Goal: Navigation & Orientation: Find specific page/section

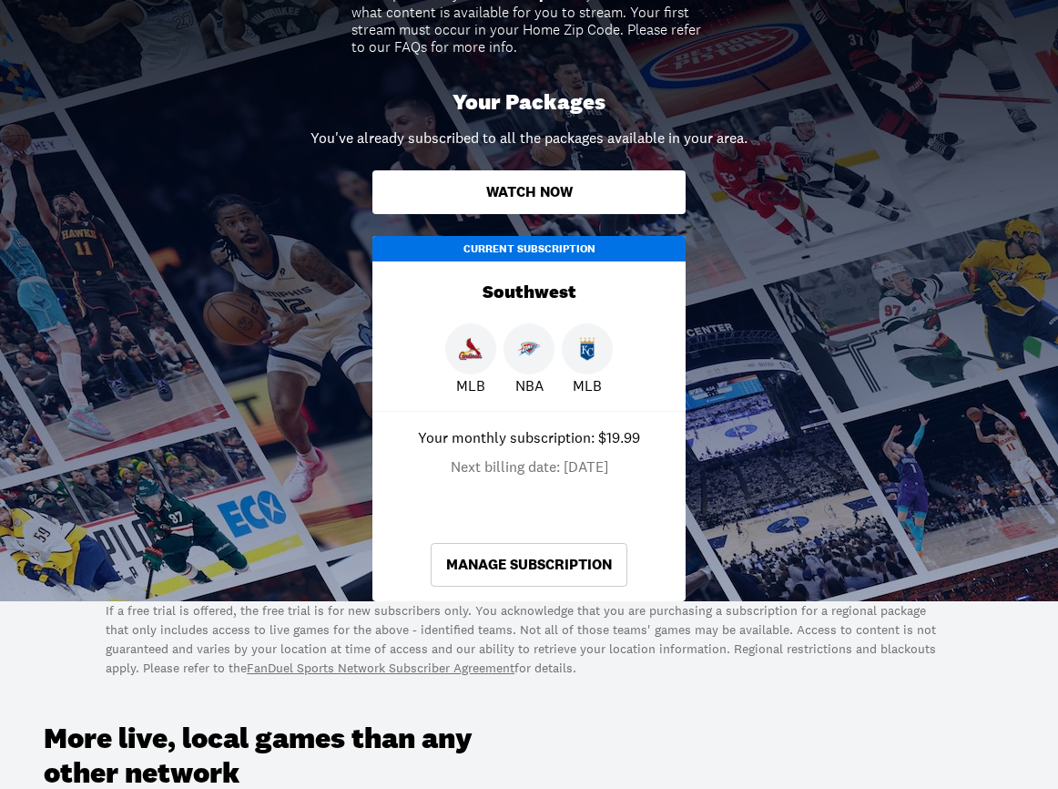
scroll to position [498, 0]
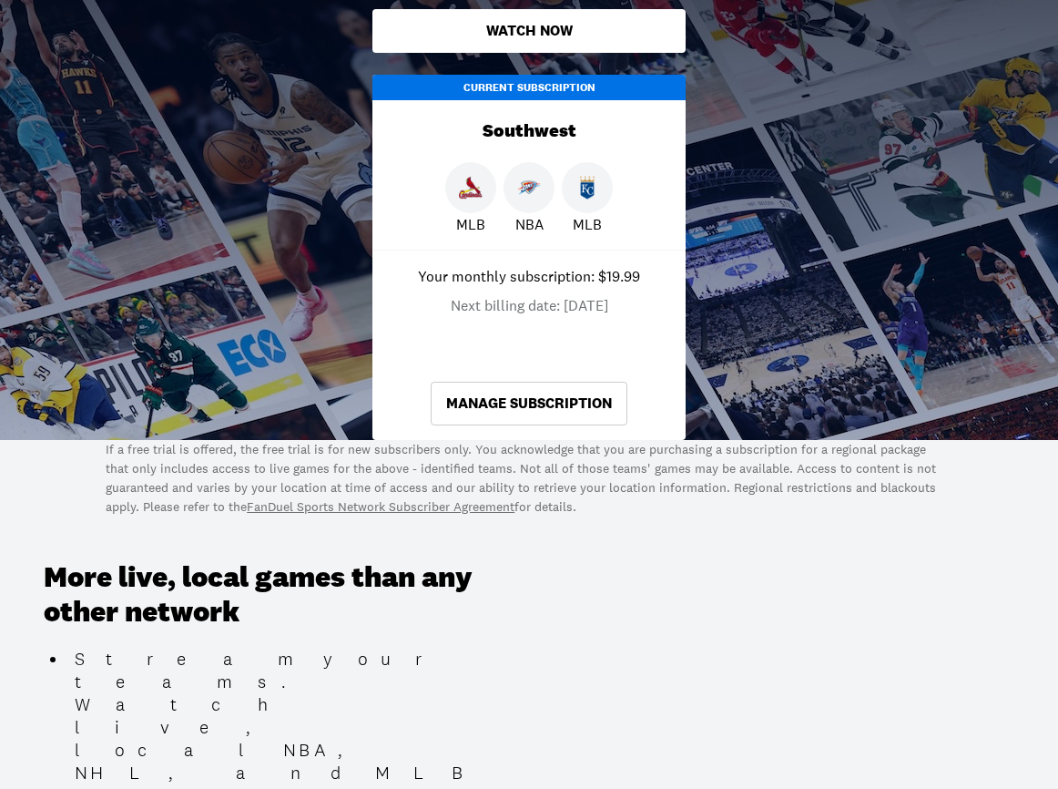
click at [545, 398] on link "Manage Subscription" at bounding box center [529, 404] width 197 height 44
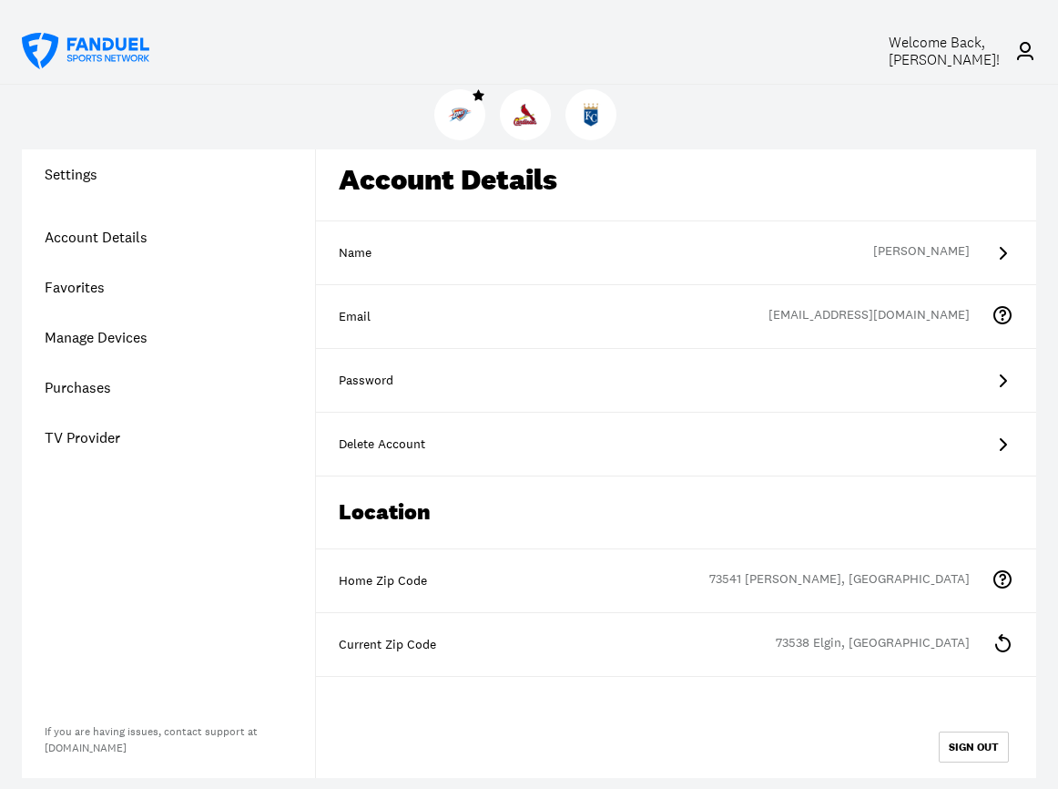
scroll to position [206, 0]
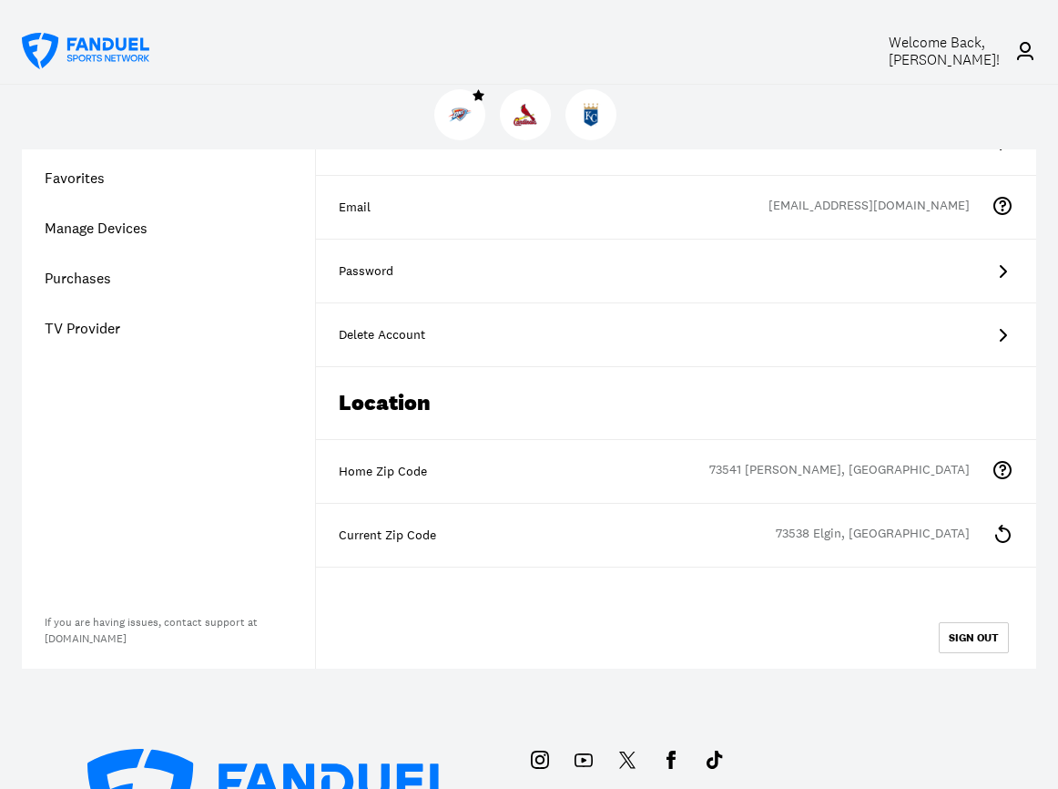
click at [975, 529] on div "73538 Elgin, [GEOGRAPHIC_DATA]" at bounding box center [884, 536] width 216 height 22
drag, startPoint x: 332, startPoint y: 529, endPoint x: 498, endPoint y: 546, distance: 166.6
click at [498, 546] on div "Current Zip Code 73538 [GEOGRAPHIC_DATA], [GEOGRAPHIC_DATA]" at bounding box center [676, 536] width 720 height 64
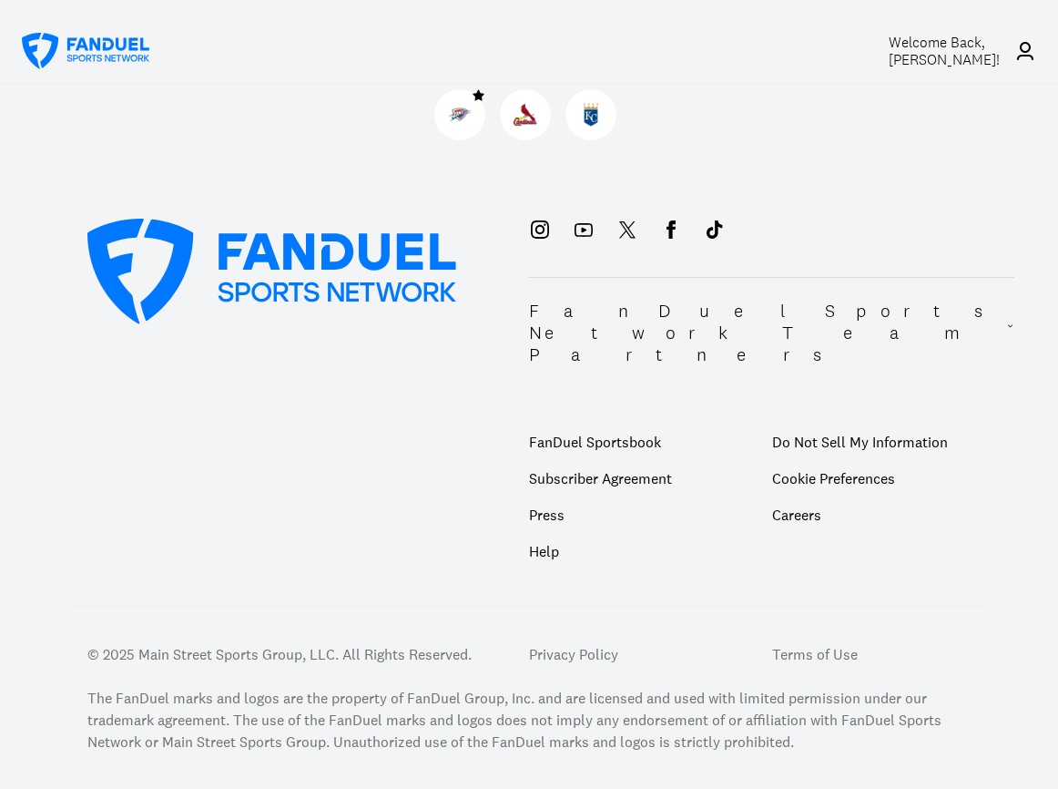
scroll to position [0, 0]
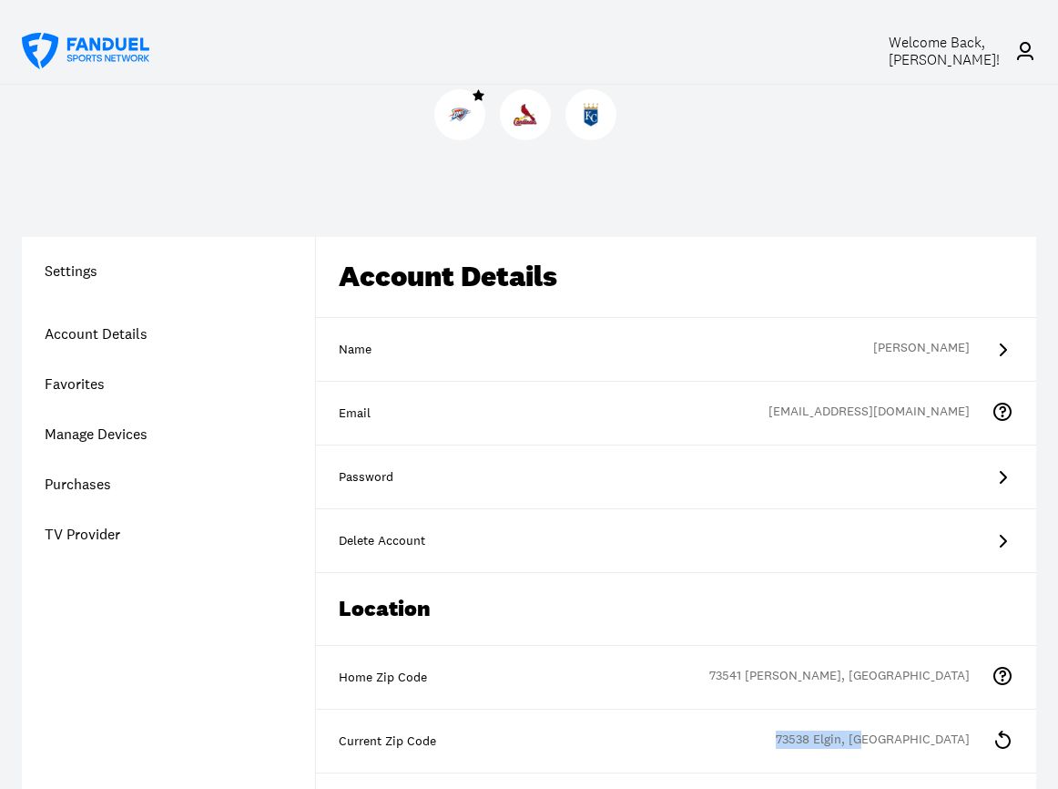
click at [81, 532] on link "TV Provider" at bounding box center [168, 534] width 293 height 50
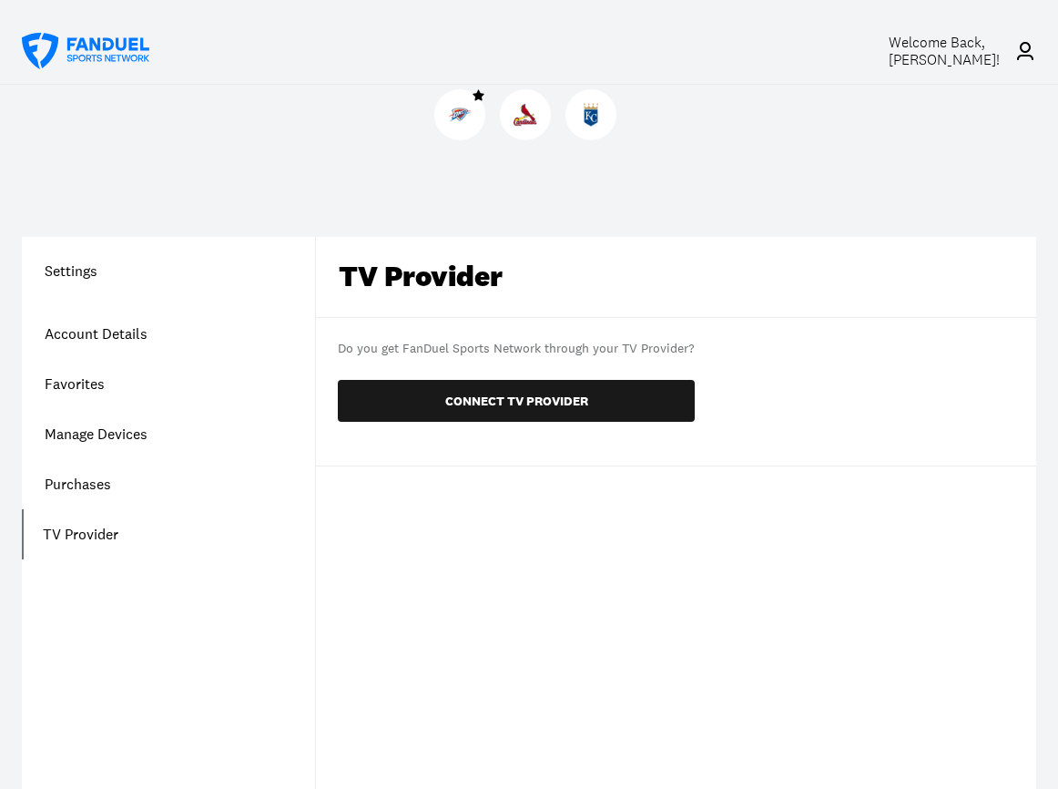
click at [107, 430] on link "Manage Devices" at bounding box center [168, 434] width 293 height 50
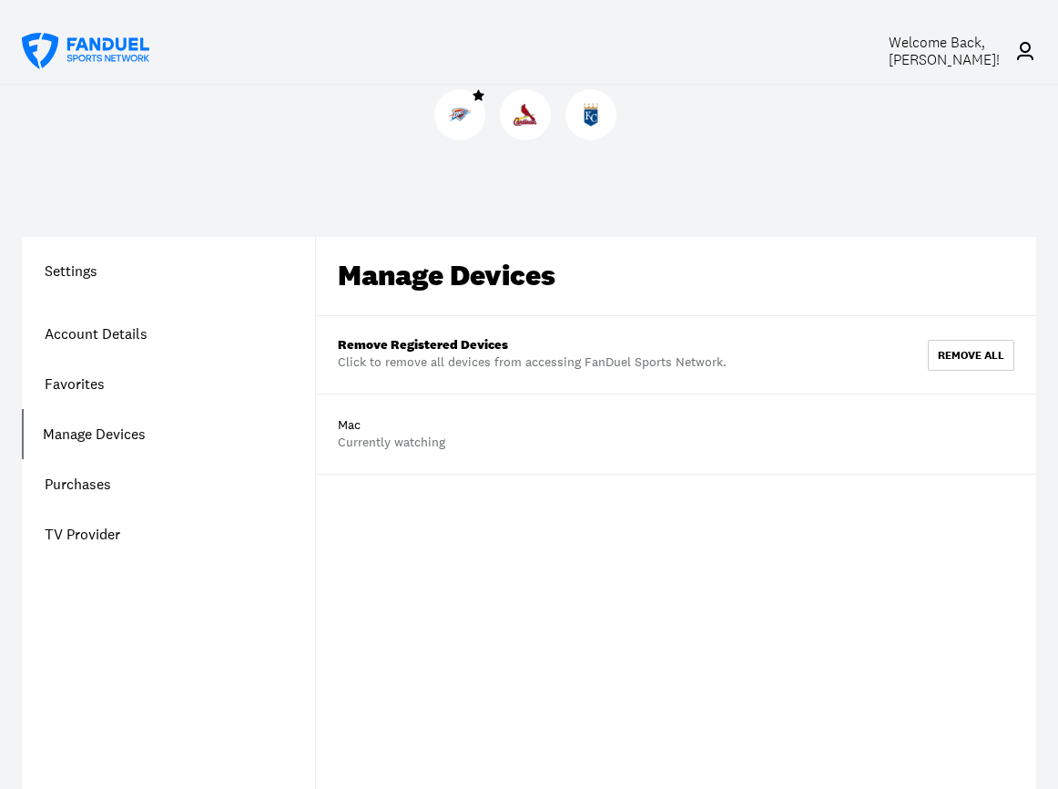
click at [101, 431] on link "Manage Devices" at bounding box center [168, 434] width 293 height 50
click at [459, 111] on img at bounding box center [460, 115] width 24 height 24
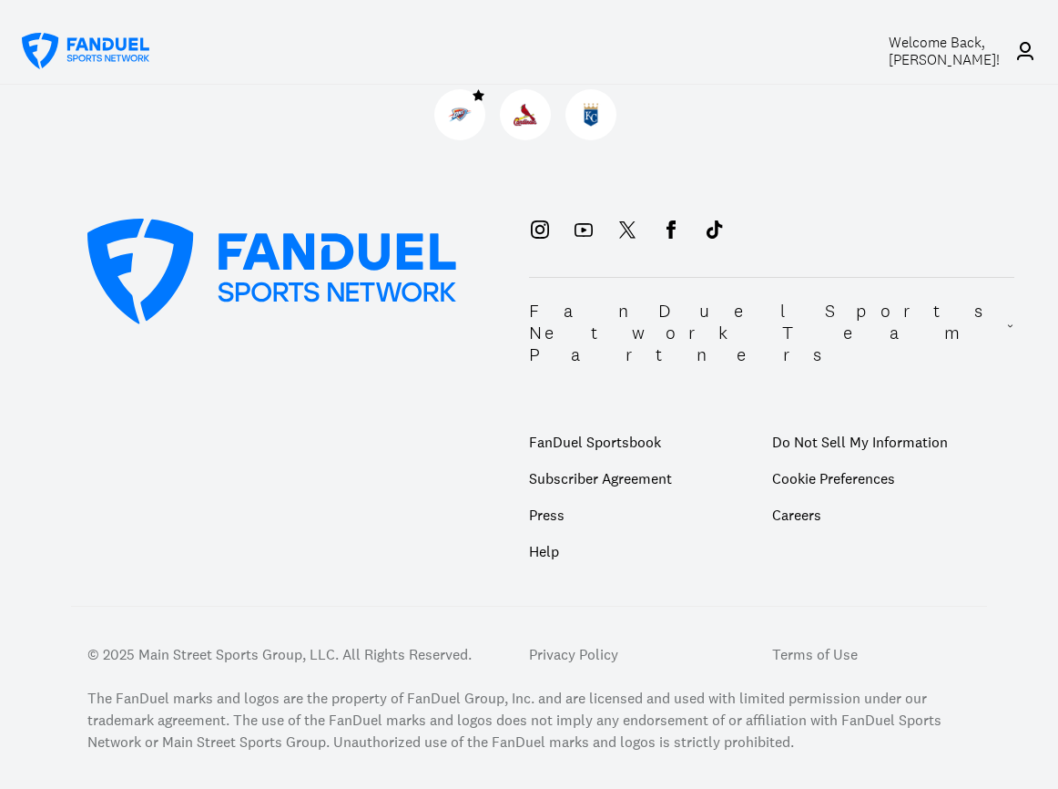
scroll to position [219, 0]
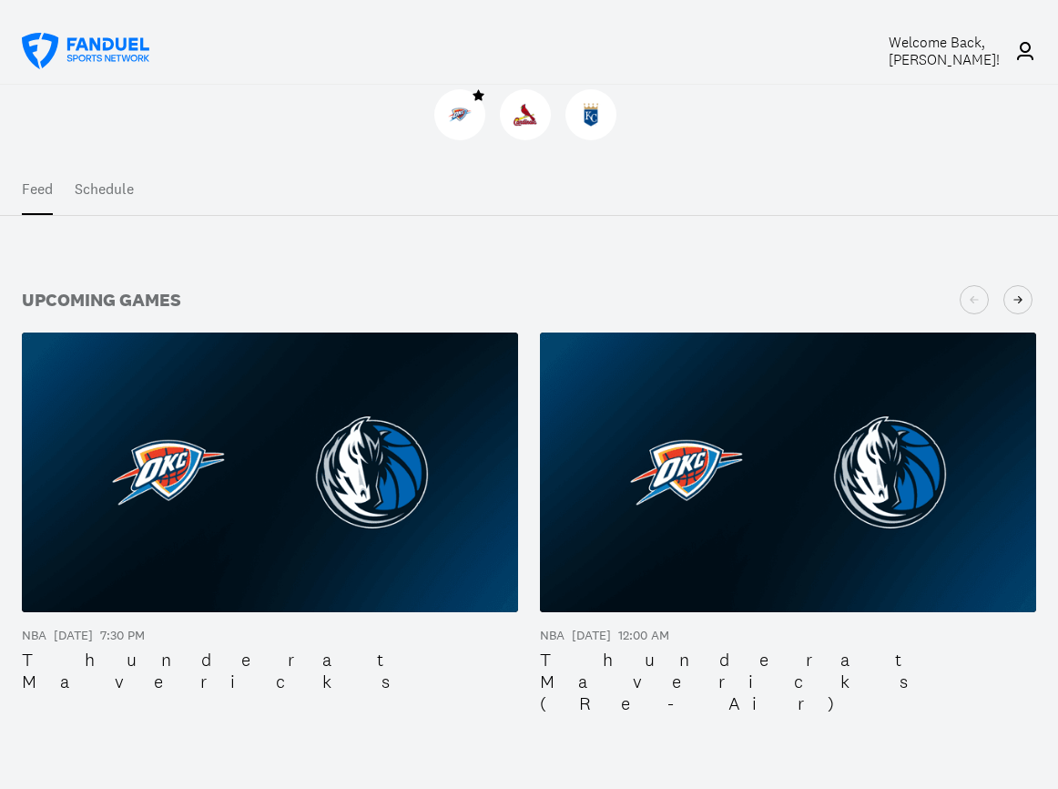
click at [102, 658] on div "Thunder at Mavericks" at bounding box center [270, 670] width 496 height 44
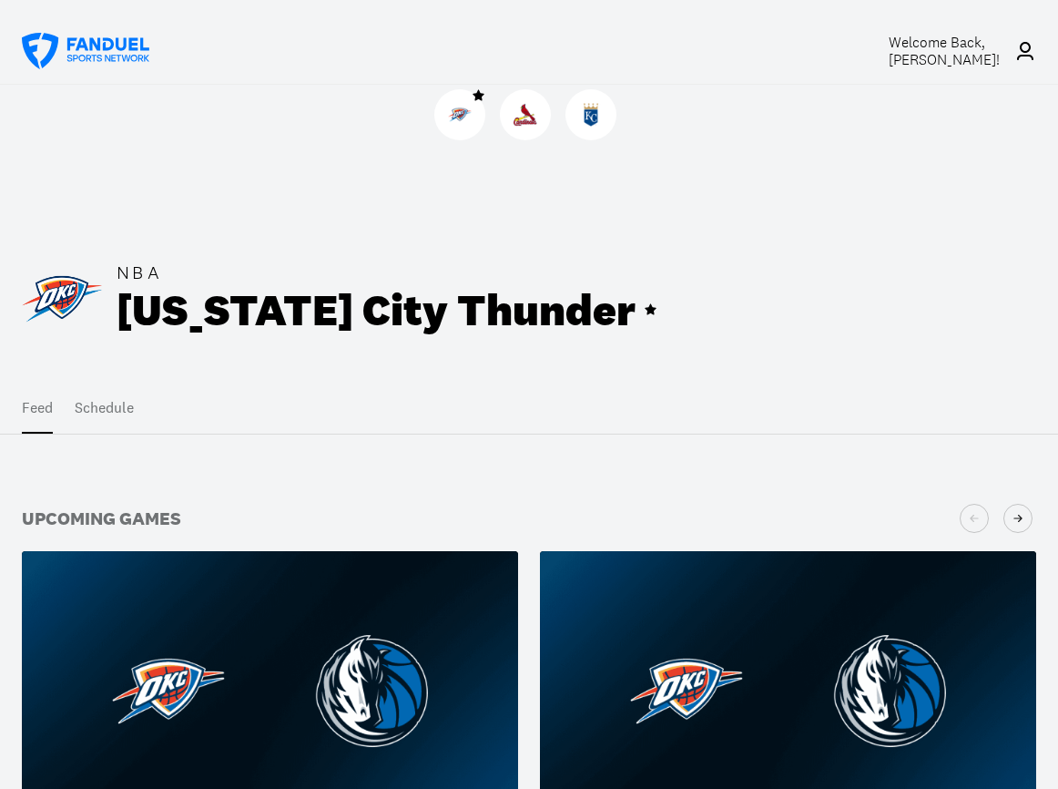
scroll to position [612, 0]
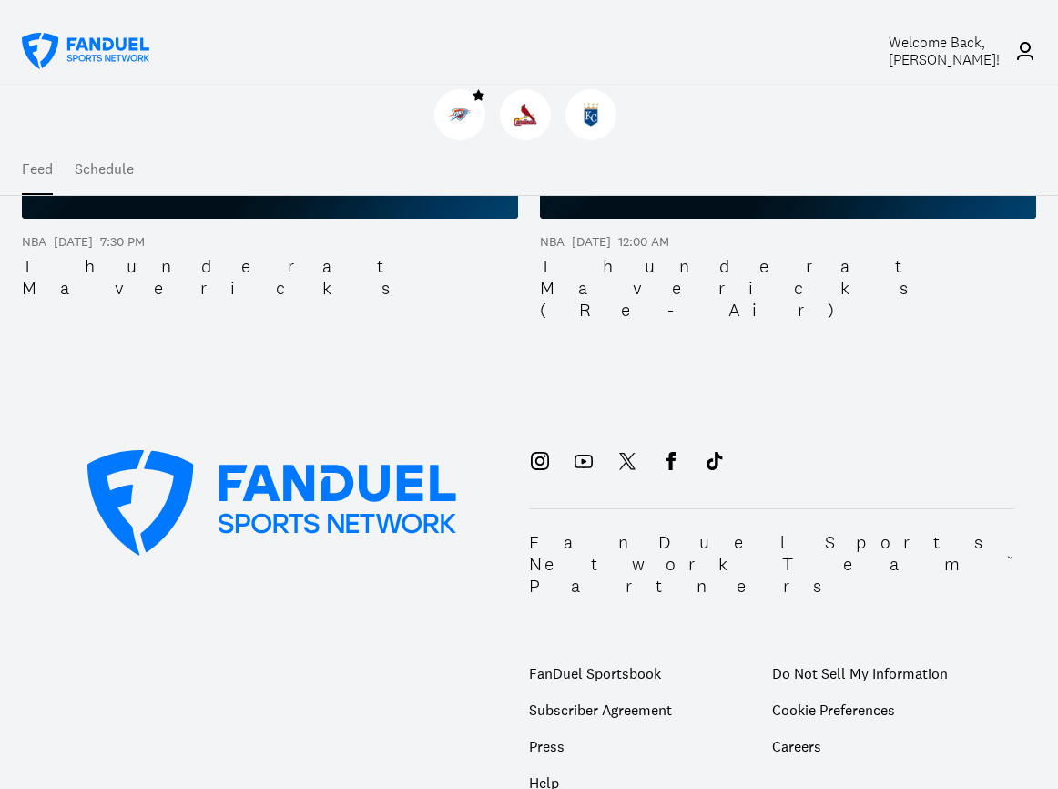
click at [138, 266] on div "Thunder at Mavericks" at bounding box center [270, 277] width 496 height 44
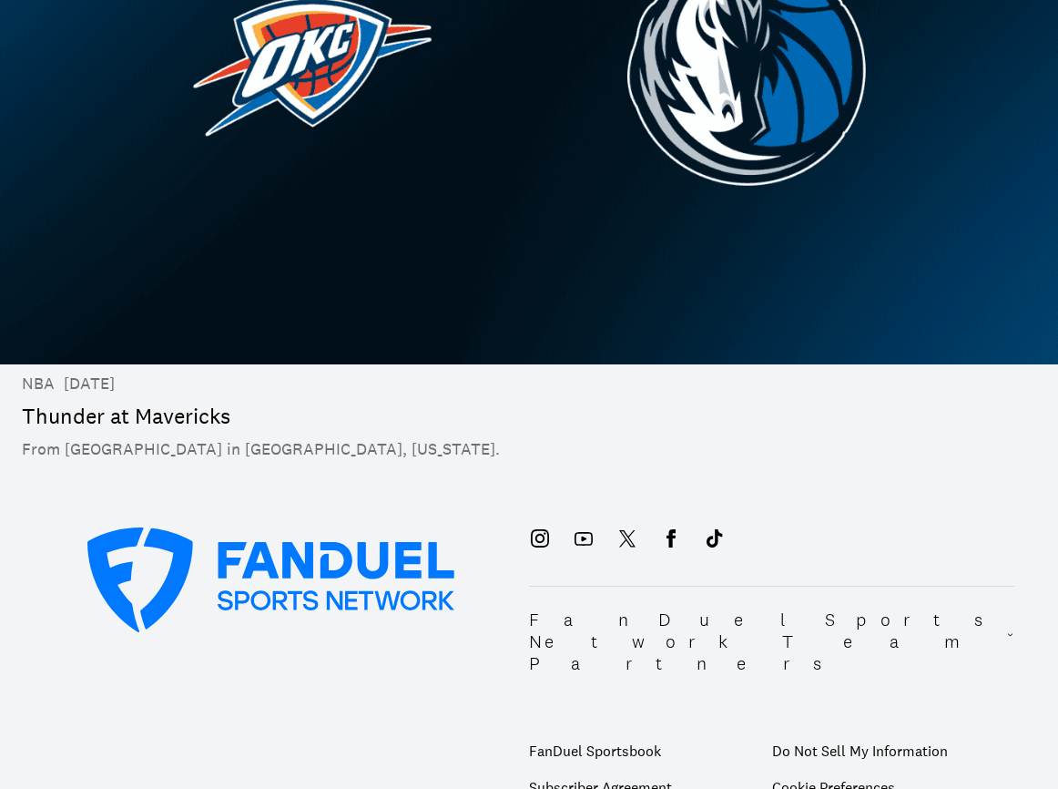
scroll to position [613, 0]
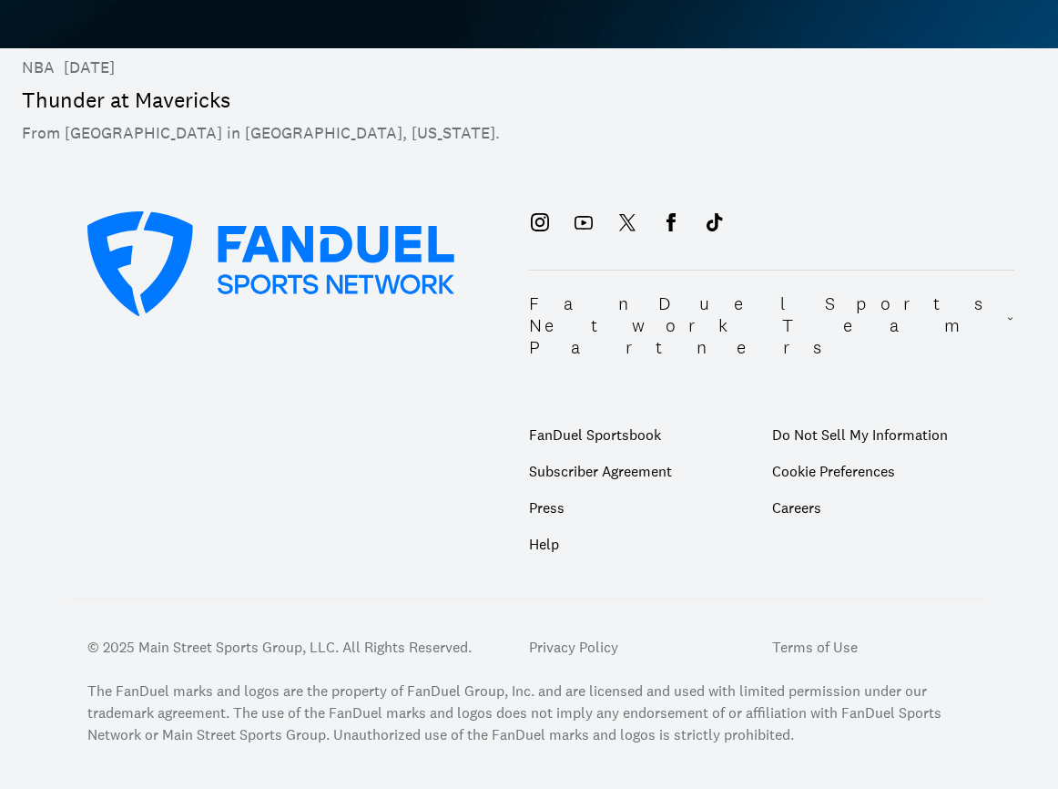
click at [548, 525] on p "Help" at bounding box center [650, 543] width 243 height 36
